Goal: Task Accomplishment & Management: Manage account settings

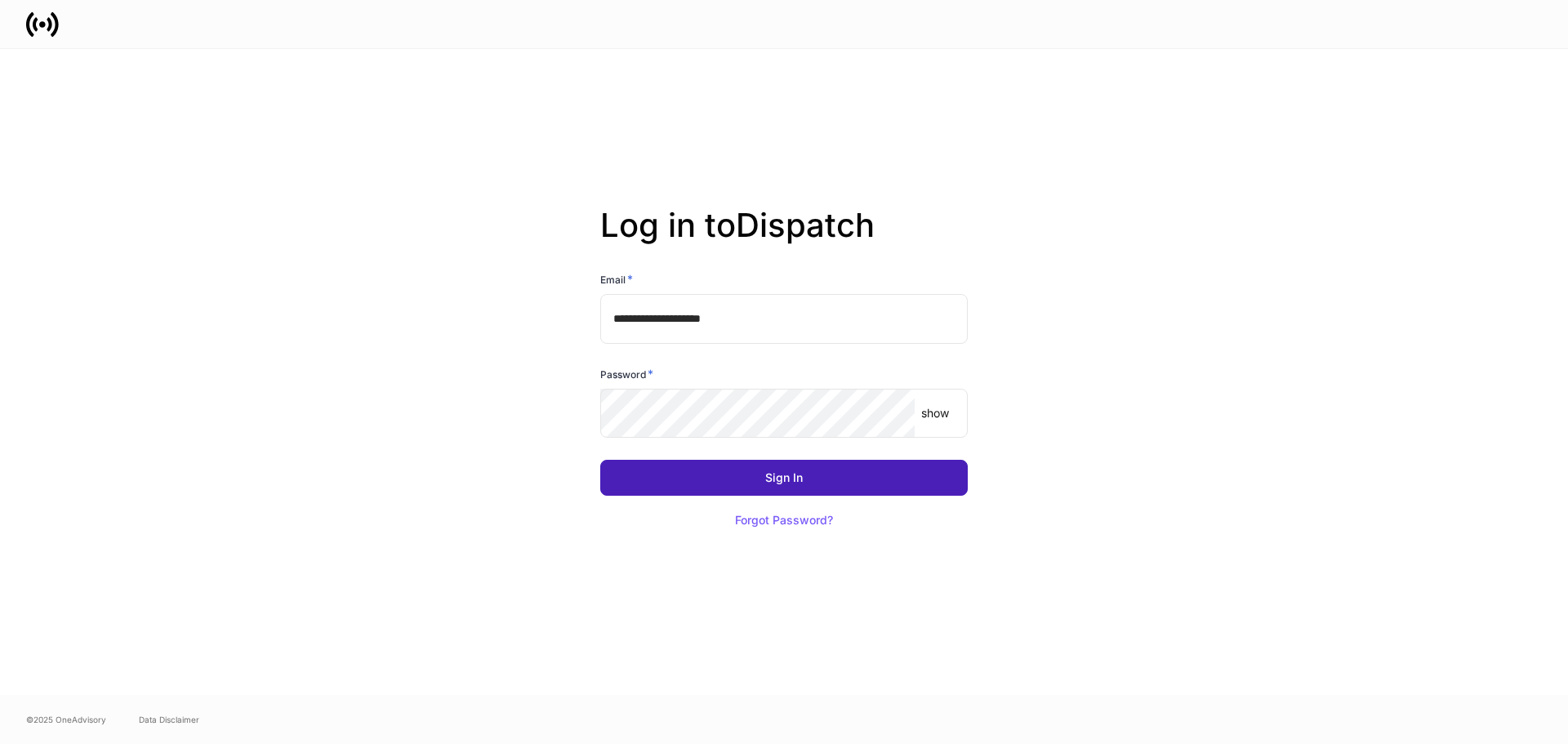
click at [834, 476] on button "Sign In" at bounding box center [784, 478] width 368 height 36
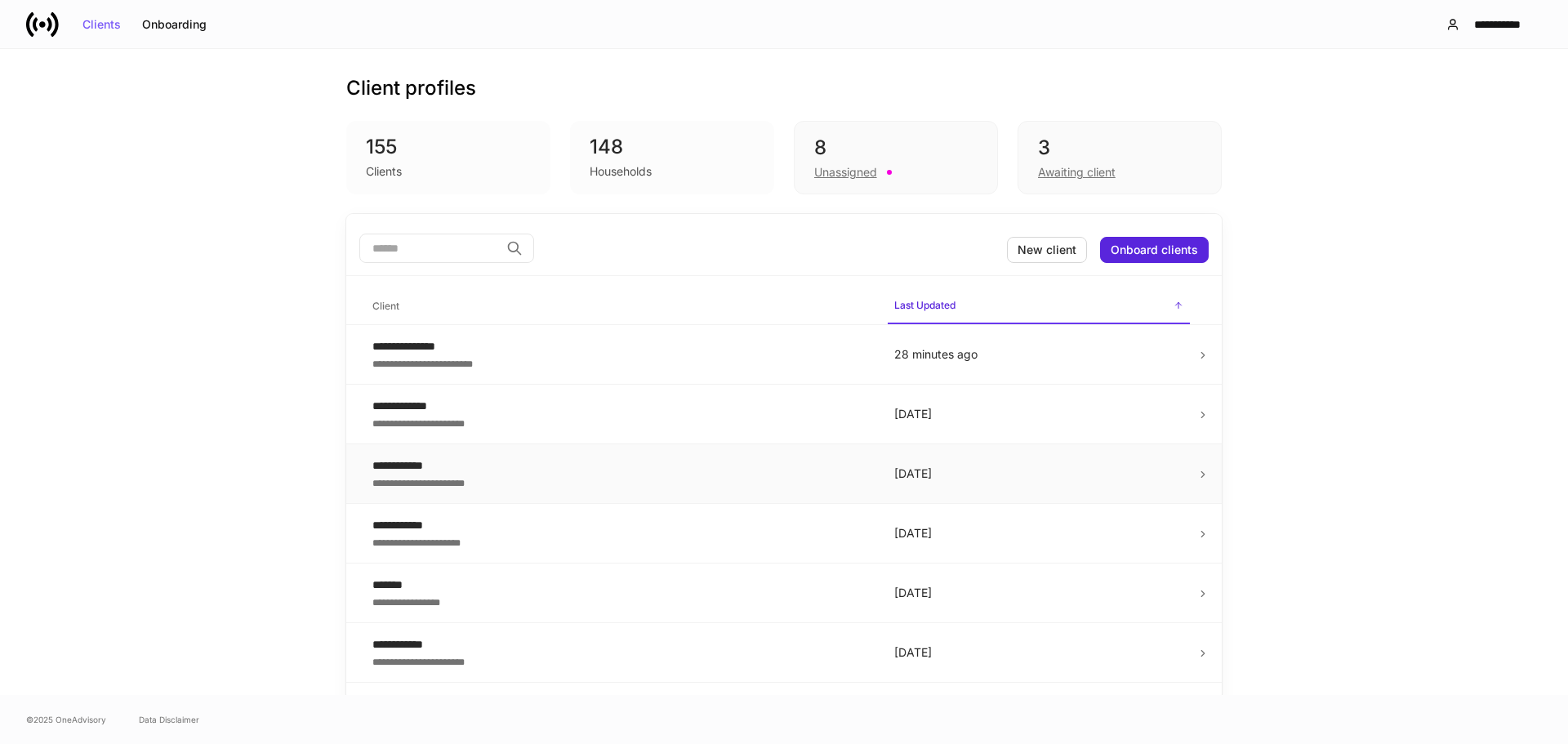
click at [917, 486] on td "[DATE]" at bounding box center [1039, 474] width 315 height 60
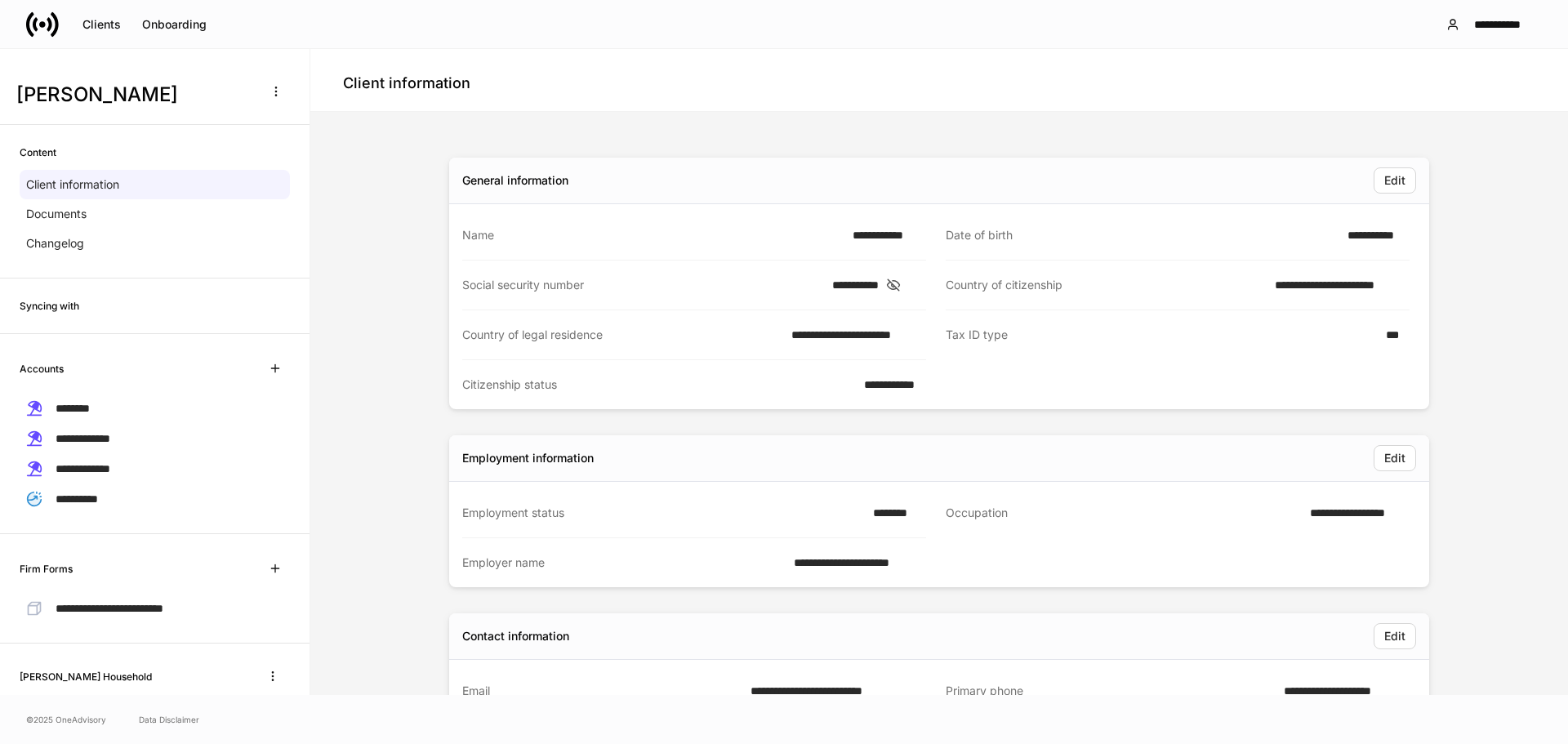
drag, startPoint x: 1012, startPoint y: 429, endPoint x: 1012, endPoint y: 451, distance: 22.0
click at [1012, 451] on div "**********" at bounding box center [939, 657] width 980 height 999
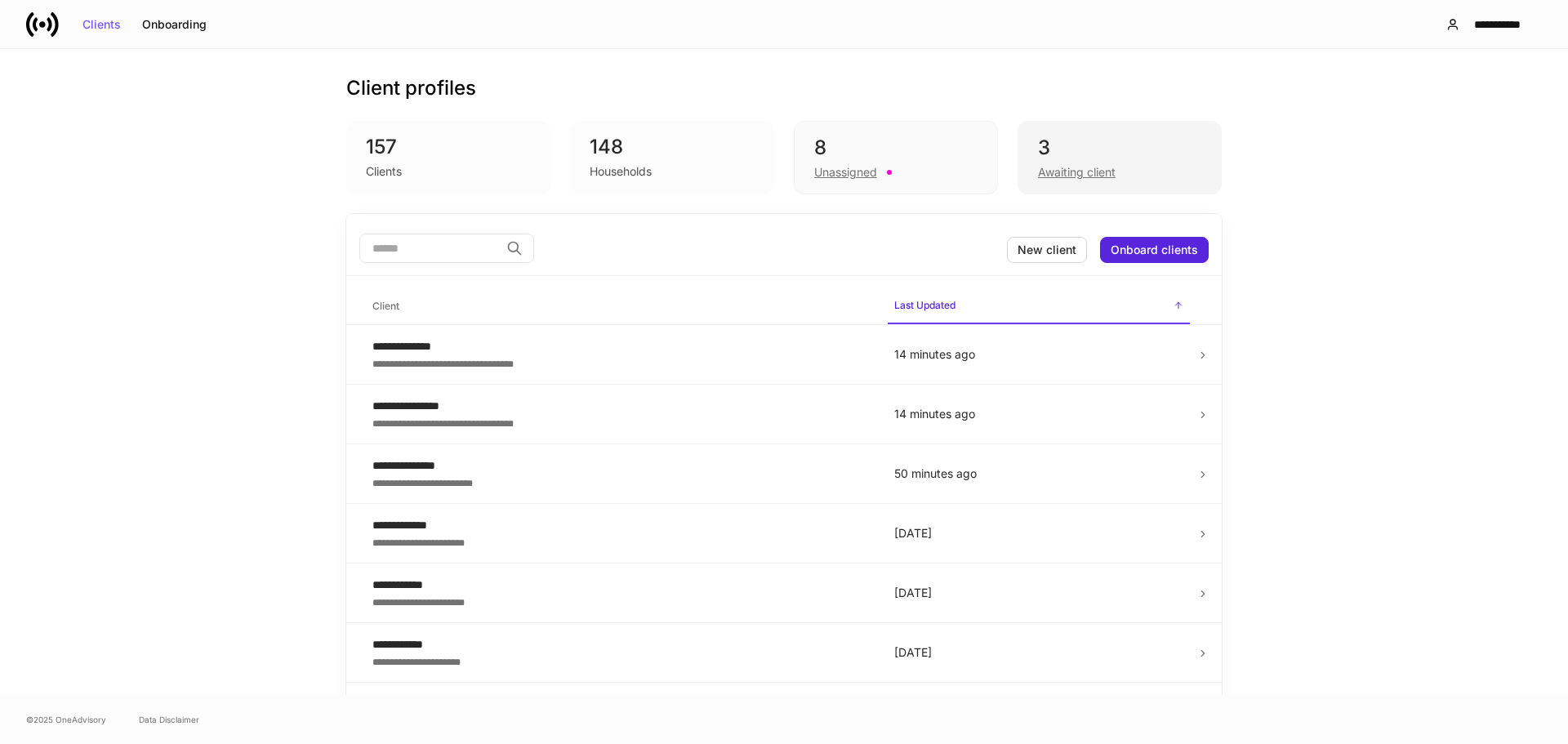
click at [1089, 182] on div "3 Awaiting client" at bounding box center [1119, 157] width 204 height 73
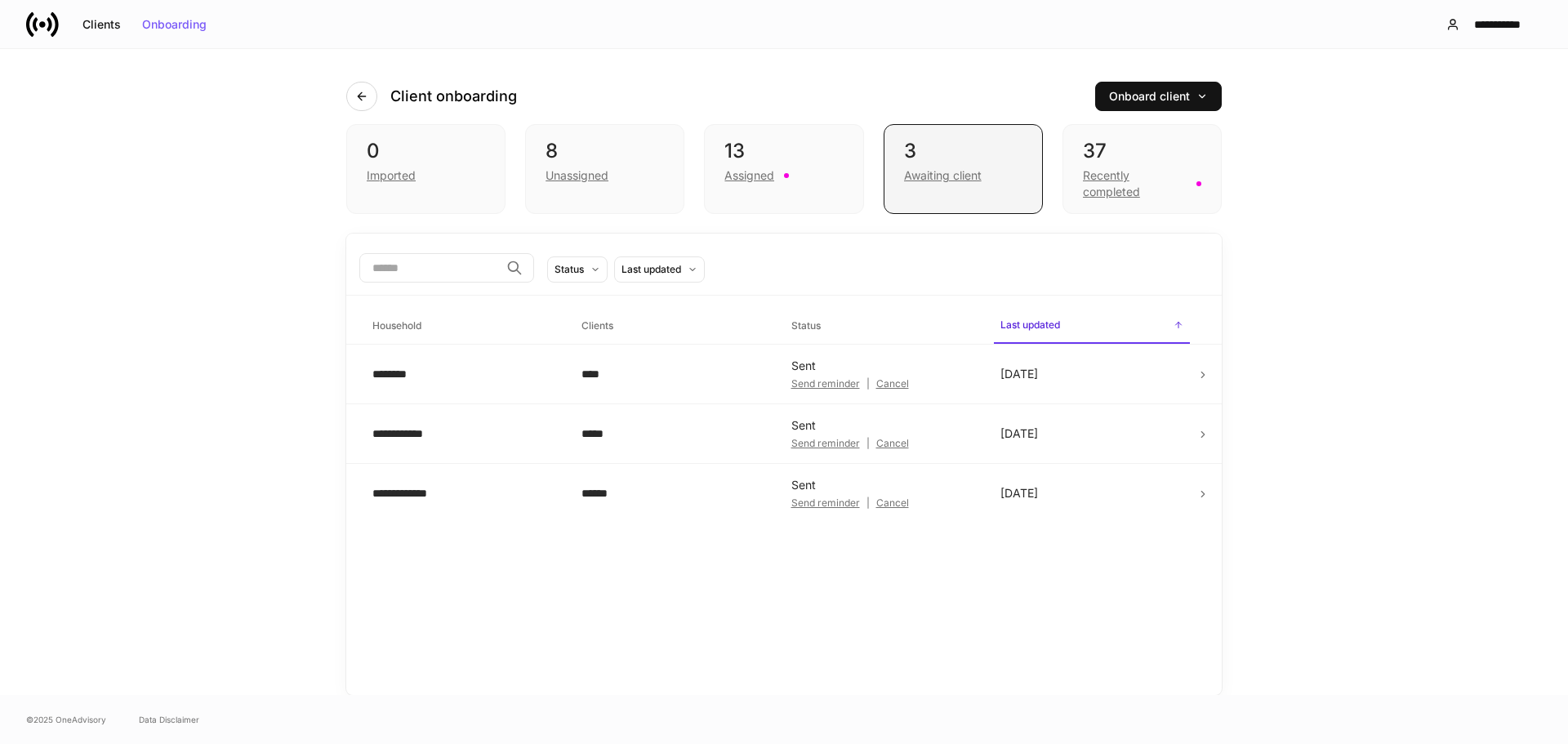
click at [925, 137] on div "3 Awaiting client" at bounding box center [963, 169] width 160 height 90
click at [784, 172] on div "Assigned" at bounding box center [784, 174] width 119 height 20
